Goal: Information Seeking & Learning: Learn about a topic

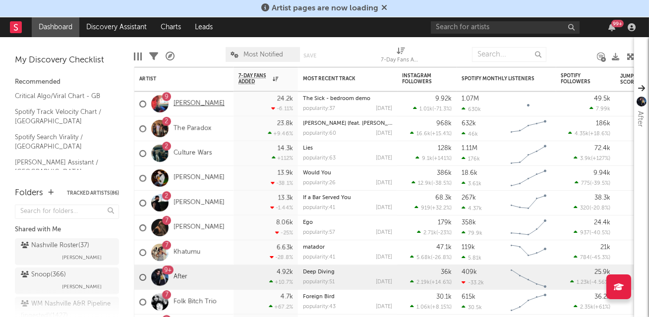
click at [187, 105] on link "[PERSON_NAME]" at bounding box center [199, 104] width 51 height 8
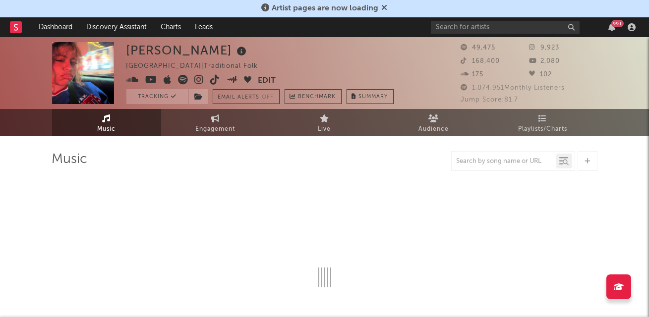
select select "1w"
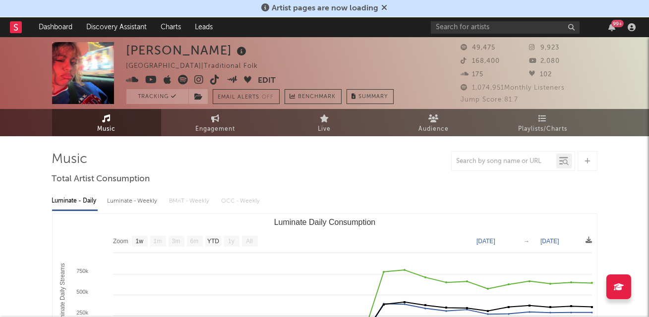
click at [383, 8] on icon at bounding box center [385, 7] width 6 height 8
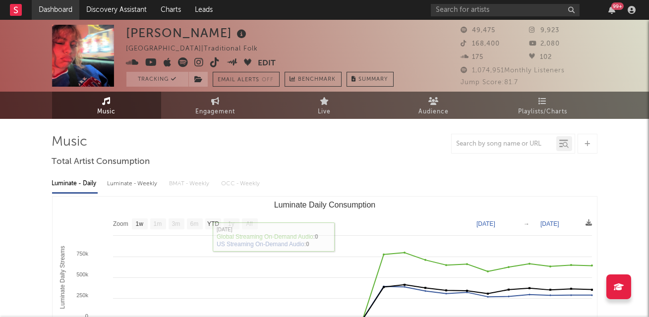
click at [64, 6] on link "Dashboard" at bounding box center [56, 10] width 48 height 20
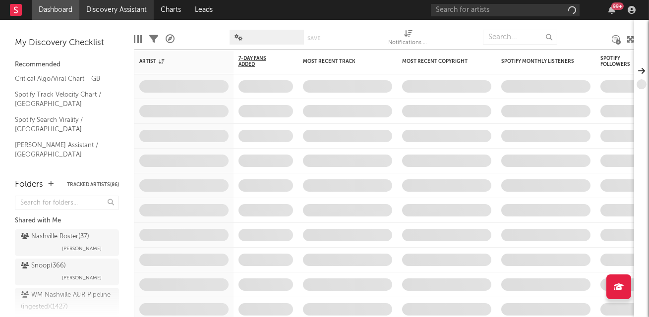
click at [107, 6] on link "Discovery Assistant" at bounding box center [116, 10] width 74 height 20
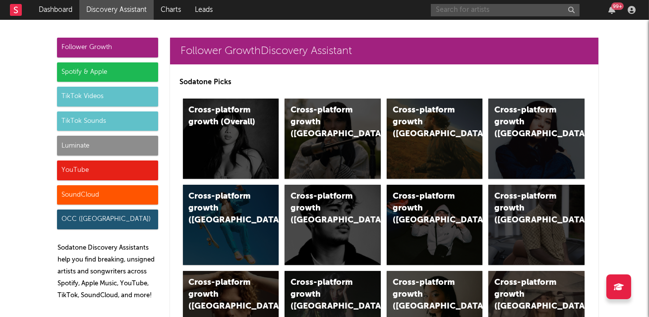
click at [505, 10] on input "text" at bounding box center [505, 10] width 149 height 12
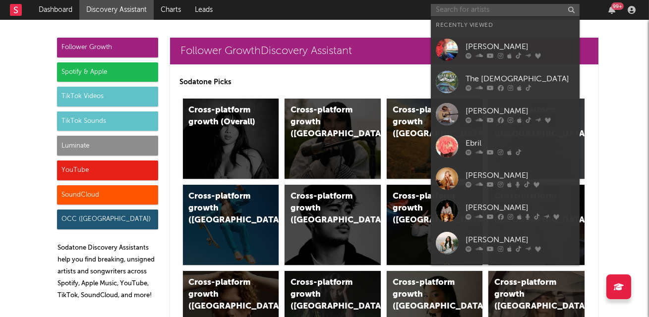
paste input "[URL][DOMAIN_NAME]"
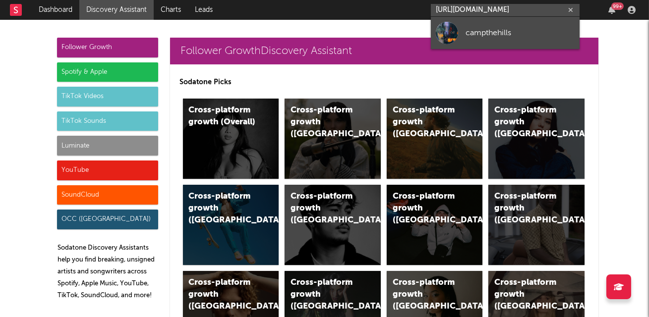
type input "[URL][DOMAIN_NAME]"
click at [487, 36] on div "campthehills" at bounding box center [519, 33] width 109 height 12
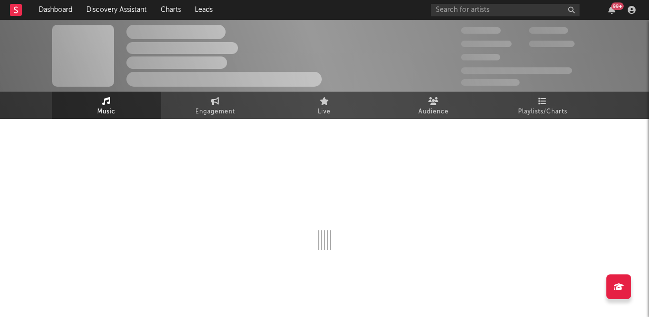
select select "1w"
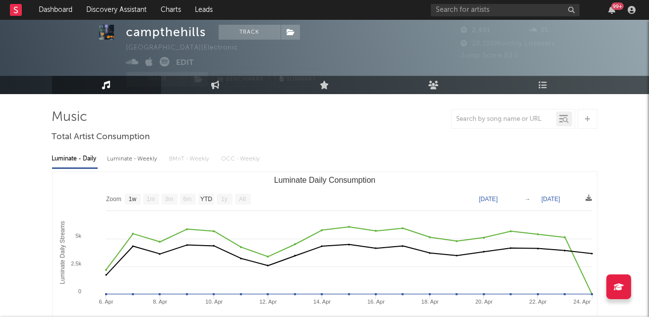
scroll to position [25, 0]
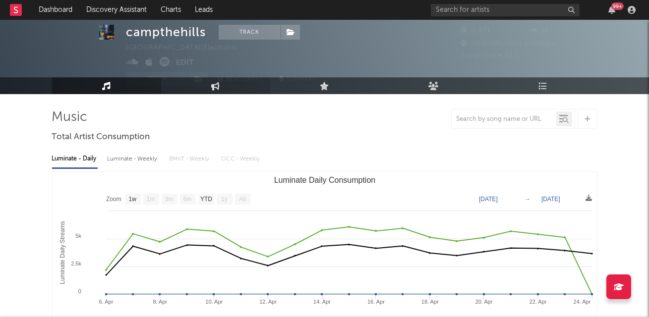
click at [214, 87] on icon at bounding box center [215, 86] width 8 height 8
select select "1w"
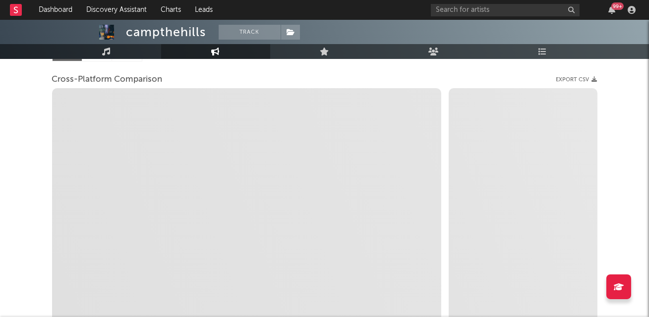
select select "1m"
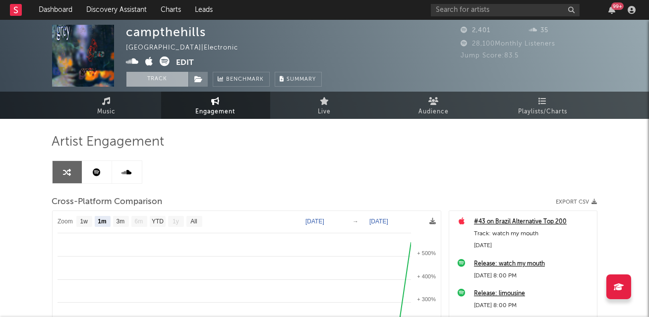
click at [172, 84] on button "Track" at bounding box center [157, 79] width 62 height 15
select select "1w"
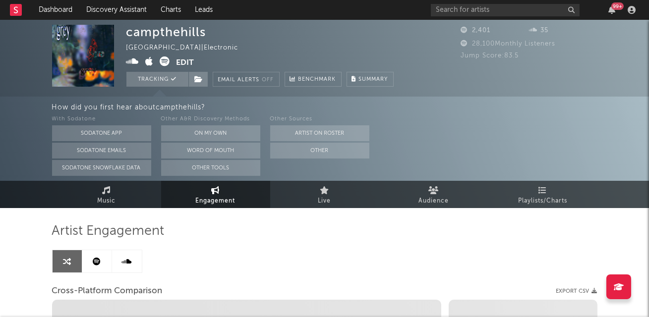
select select "1m"
